Goal: Information Seeking & Learning: Learn about a topic

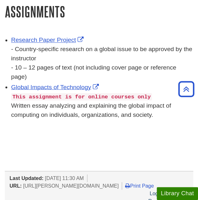
scroll to position [250, 0]
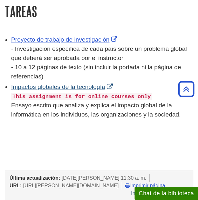
drag, startPoint x: 14, startPoint y: 93, endPoint x: 96, endPoint y: 88, distance: 82.6
click at [96, 88] on div "Impactos globales de la tecnología This assignment is for online courses only E…" at bounding box center [102, 100] width 182 height 36
click at [135, 93] on strong "This assignment is for online courses only" at bounding box center [81, 96] width 138 height 6
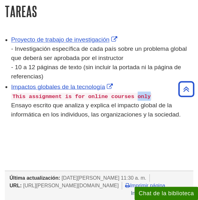
click at [135, 93] on strong "This assignment is for online courses only" at bounding box center [81, 96] width 138 height 6
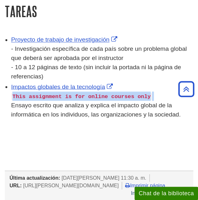
click at [135, 93] on strong "This assignment is for online courses only" at bounding box center [81, 96] width 138 height 6
copy strong "This assignment is for online courses only"
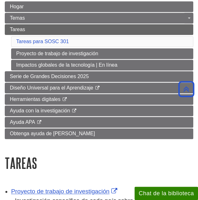
scroll to position [90, 0]
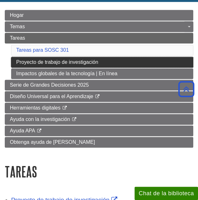
click at [79, 62] on font "Proyecto de trabajo de investigación" at bounding box center [57, 61] width 82 height 5
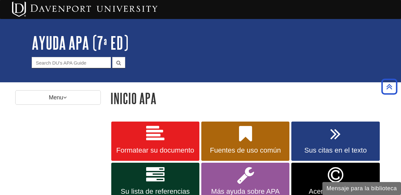
scroll to position [206, 0]
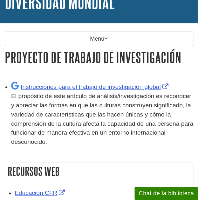
scroll to position [69, 0]
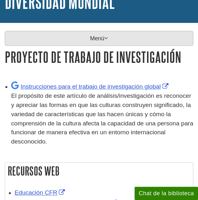
click at [93, 35] on font "Menú" at bounding box center [97, 38] width 14 height 6
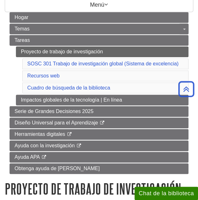
scroll to position [102, 0]
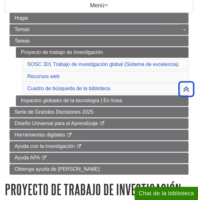
click at [11, 64] on li "Tareas Proyecto de trabajo de investigación SOSC 301 Trabajo de investigación g…" at bounding box center [99, 71] width 179 height 70
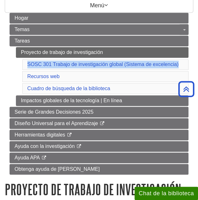
click at [11, 64] on li "Tareas Proyecto de trabajo de investigación SOSC 301 Trabajo de investigación g…" at bounding box center [99, 71] width 179 height 70
copy font "SOSC 301 Trabajo de investigación global (Sistema de excelencia)"
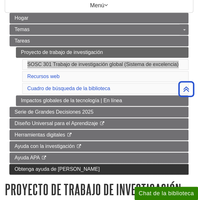
scroll to position [245, 0]
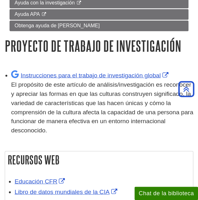
click at [176, 72] on div "Instrucciones para el trabajo de investigación global El propósito de este artí…" at bounding box center [102, 101] width 182 height 65
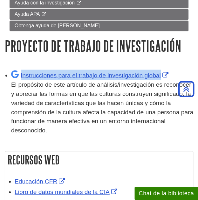
click at [176, 72] on div "Instrucciones para el trabajo de investigación global El propósito de este artí…" at bounding box center [102, 101] width 182 height 65
copy div "Instrucciones para el trabajo de investigación global"
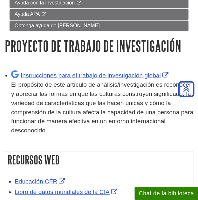
click at [45, 109] on font "El propósito de este artículo de análisis/investigación es reconocer y apreciar…" at bounding box center [102, 107] width 182 height 52
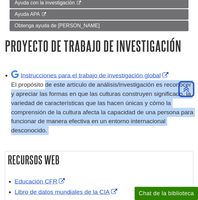
click at [45, 109] on font "El propósito de este artículo de análisis/investigación es reconocer y apreciar…" at bounding box center [102, 107] width 182 height 52
copy div "El propósito de este artículo de análisis/investigación es reconocer y apreciar…"
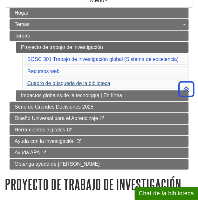
scroll to position [107, 0]
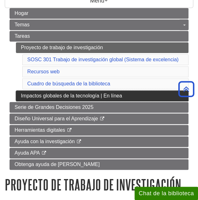
click at [41, 95] on font "Impactos globales de la tecnología | En línea" at bounding box center [71, 95] width 101 height 5
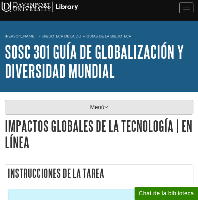
click at [81, 112] on p "Menú" at bounding box center [99, 107] width 188 height 15
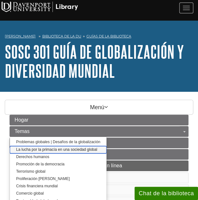
click at [84, 152] on link "La lucha por la primacía en una sociedad global" at bounding box center [58, 149] width 97 height 7
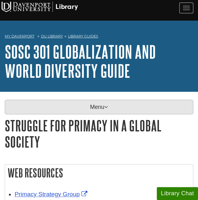
click at [98, 106] on p "Menu" at bounding box center [99, 107] width 188 height 15
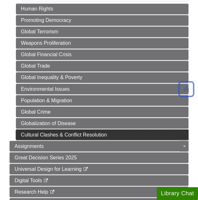
scroll to position [218, 0]
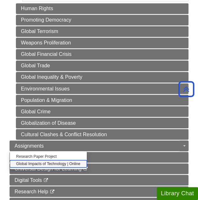
click at [78, 160] on link "Global Impacts of Technology | Online" at bounding box center [48, 163] width 77 height 7
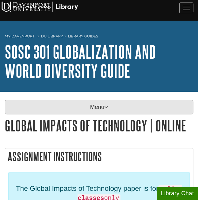
click at [72, 111] on p "Menu" at bounding box center [99, 107] width 188 height 15
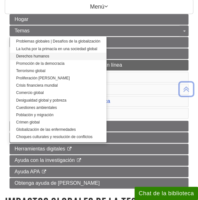
scroll to position [101, 0]
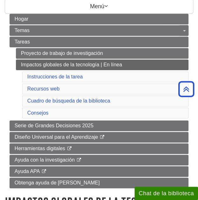
click at [14, 63] on li "Tareas Proyecto de trabajo de investigación Impactos globales de la tecnología …" at bounding box center [99, 77] width 179 height 83
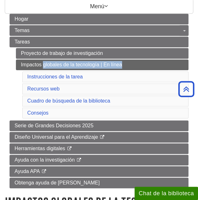
click at [14, 63] on li "Tareas Proyecto de trabajo de investigación Impactos globales de la tecnología …" at bounding box center [99, 77] width 179 height 83
copy ul "Impactos globales de la tecnología | En línea"
click at [18, 73] on ul "Proyecto de trabajo de investigación Impactos globales de la tecnología | En lí…" at bounding box center [102, 84] width 172 height 72
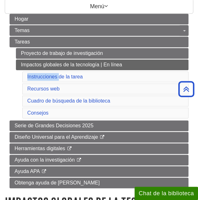
click at [18, 73] on ul "Proyecto de trabajo de investigación Impactos globales de la tecnología | En lí…" at bounding box center [102, 84] width 172 height 72
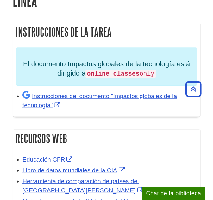
scroll to position [319, 0]
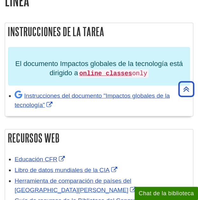
click at [52, 102] on div "Instrucciones del documento "Impactos globales de la tecnología"" at bounding box center [102, 100] width 175 height 20
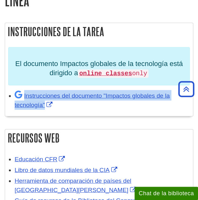
click at [52, 102] on div "Instrucciones del documento "Impactos globales de la tecnología"" at bounding box center [102, 100] width 175 height 20
copy div "Instrucciones del documento "Impactos globales de la tecnología""
click at [81, 108] on div "El documento Impactos globales de la tecnología está dirigido a online classes …" at bounding box center [98, 80] width 187 height 72
